Goal: Task Accomplishment & Management: Manage account settings

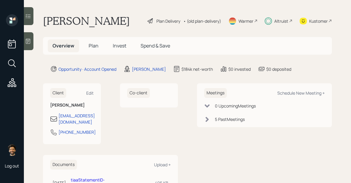
click at [279, 19] on div "Altruist" at bounding box center [281, 21] width 14 height 6
click at [118, 39] on div "Overview Plan Invest Spend & Save" at bounding box center [187, 46] width 289 height 18
click at [119, 44] on span "Invest" at bounding box center [119, 45] width 13 height 7
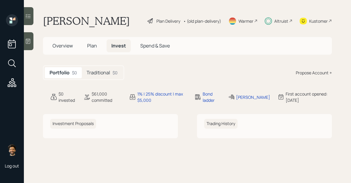
click at [104, 76] on div "Traditional $0" at bounding box center [102, 72] width 41 height 11
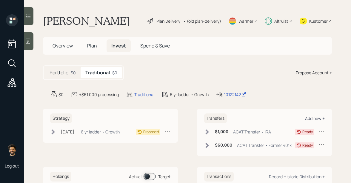
click at [317, 119] on div "Add new +" at bounding box center [315, 118] width 20 height 6
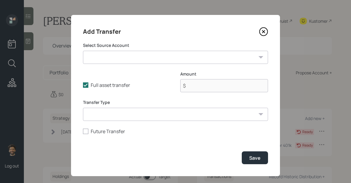
click at [120, 54] on select "Former 401k ($60,000 | 401(k)) Current 401k ($20,000 | 401(k)) IRA ($1,000 | IR…" at bounding box center [175, 57] width 185 height 13
select select "227e8ce7-4a13-4c0e-b17b-84e2492a0807"
click at [83, 51] on select "Former 401k ($60,000 | 401(k)) Current 401k ($20,000 | 401(k)) IRA ($1,000 | IR…" at bounding box center [175, 57] width 185 height 13
type input "$ 20,000"
click at [107, 112] on select "ACAT Transfer Non ACAT Transfer Capitalize Rollover Rollover Deposit" at bounding box center [175, 114] width 185 height 13
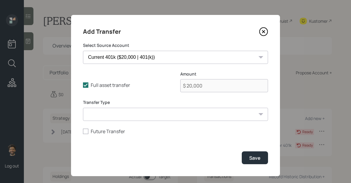
select select "acat_transfer"
click at [83, 108] on select "ACAT Transfer Non ACAT Transfer Capitalize Rollover Rollover Deposit" at bounding box center [175, 114] width 185 height 13
click at [253, 161] on div "Save" at bounding box center [254, 158] width 11 height 7
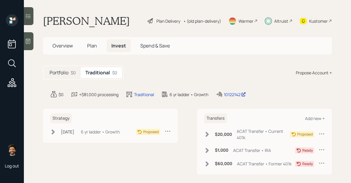
click at [90, 47] on span "Plan" at bounding box center [92, 45] width 10 height 7
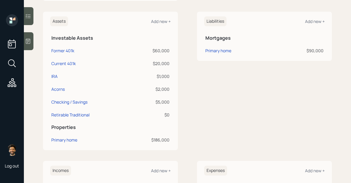
scroll to position [141, 0]
click at [55, 76] on div "IRA" at bounding box center [54, 76] width 6 height 6
select select "ira"
select select "balanced"
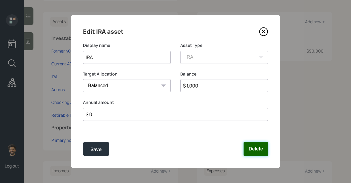
click at [257, 146] on button "Delete" at bounding box center [255, 149] width 24 height 14
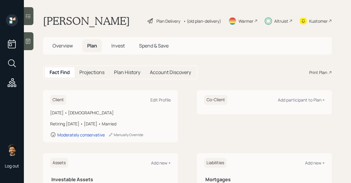
click at [115, 47] on span "Invest" at bounding box center [117, 45] width 13 height 7
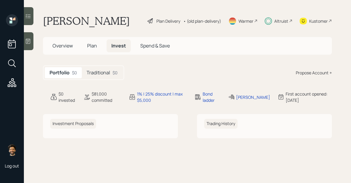
click at [104, 76] on div "Traditional $0" at bounding box center [102, 72] width 41 height 11
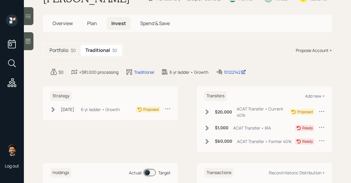
scroll to position [24, 0]
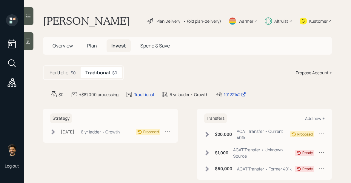
scroll to position [23, 0]
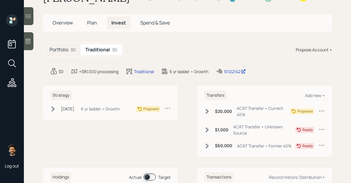
click at [323, 129] on icon at bounding box center [322, 129] width 6 height 6
click at [300, 139] on div "Edit transfer" at bounding box center [303, 141] width 43 height 6
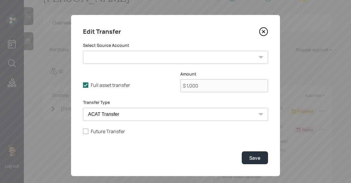
click at [266, 31] on icon at bounding box center [263, 31] width 9 height 9
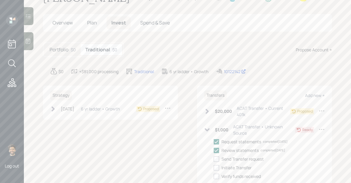
click at [322, 128] on icon at bounding box center [322, 129] width 6 height 6
click at [297, 147] on div "Cancel Transfer" at bounding box center [303, 146] width 43 height 6
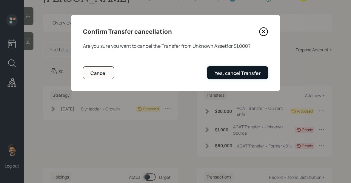
click at [239, 75] on div "Yes, cancel Transfer" at bounding box center [237, 73] width 46 height 7
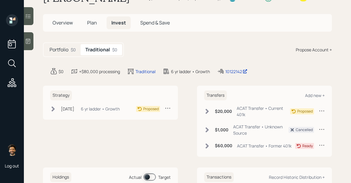
click at [59, 106] on div "Jun 23, 2025 Monday, June 23, 2025 9:18 AM EDT 6 yr ladder • Growth" at bounding box center [84, 108] width 69 height 7
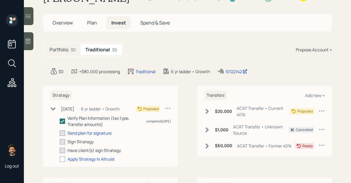
click at [57, 109] on div "Jun 23, 2025 Monday, June 23, 2025 9:18 AM EDT 6 yr ladder • Growth" at bounding box center [84, 108] width 69 height 7
